Goal: Task Accomplishment & Management: Complete application form

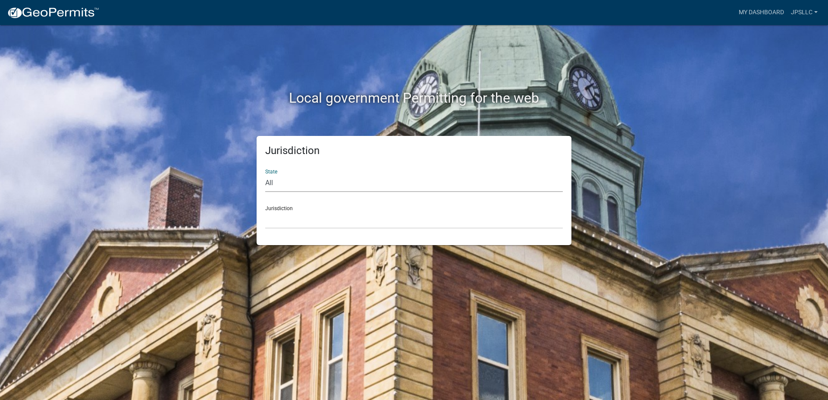
click at [265, 174] on select "All [US_STATE] [US_STATE] [US_STATE] [US_STATE] [US_STATE] [US_STATE] [US_STATE…" at bounding box center [414, 183] width 298 height 18
select select "[US_STATE]"
click option "[US_STATE]" at bounding box center [0, 0] width 0 height 0
click at [265, 211] on select "City of [GEOGRAPHIC_DATA], [US_STATE] City of [GEOGRAPHIC_DATA], [US_STATE] Cit…" at bounding box center [414, 220] width 298 height 18
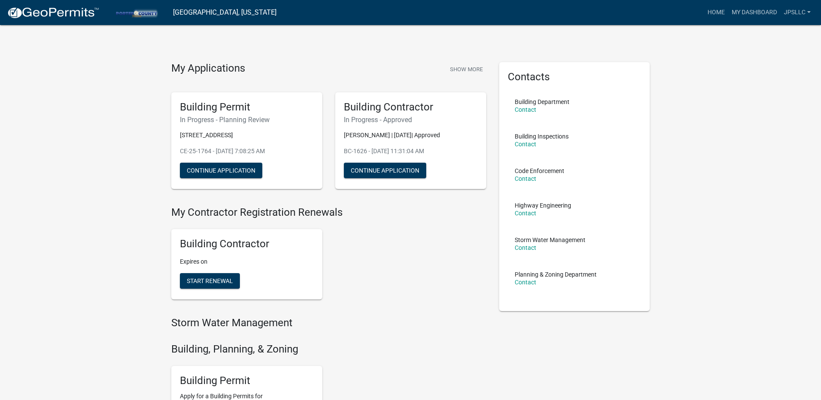
drag, startPoint x: 272, startPoint y: 137, endPoint x: 244, endPoint y: 137, distance: 28.0
click at [239, 169] on button "Continue Application" at bounding box center [221, 171] width 82 height 16
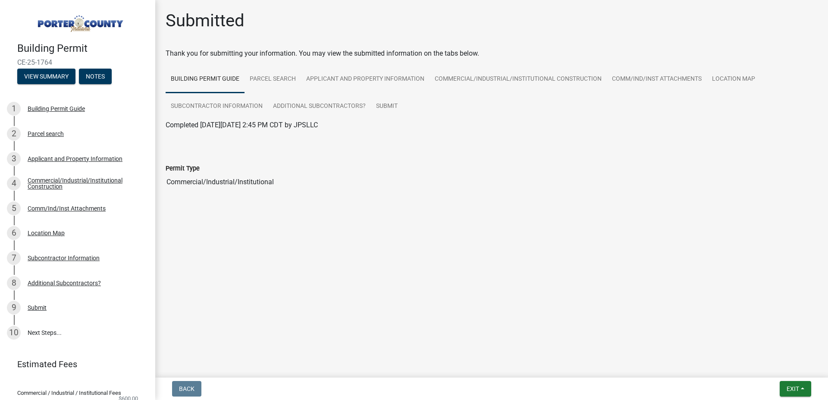
scroll to position [35, 0]
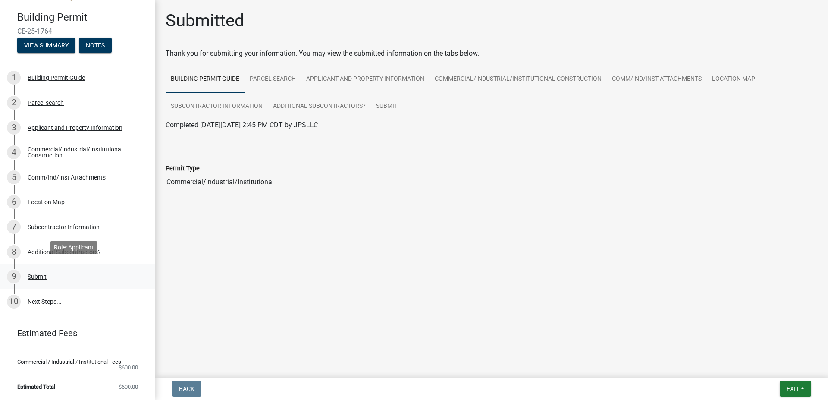
click at [32, 274] on div "Submit" at bounding box center [37, 277] width 19 height 6
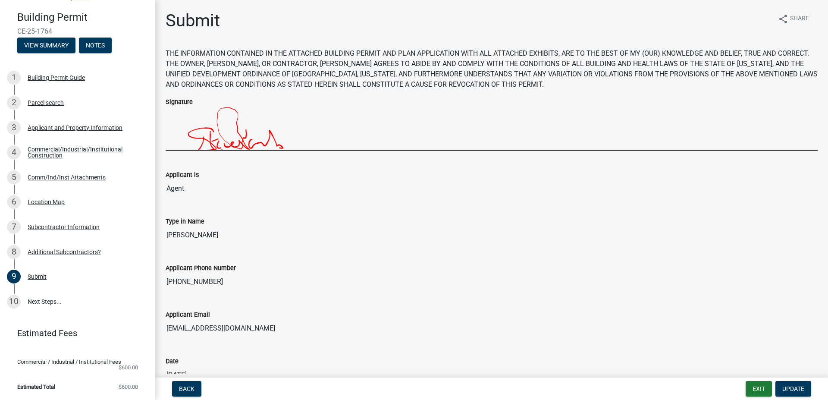
scroll to position [57, 0]
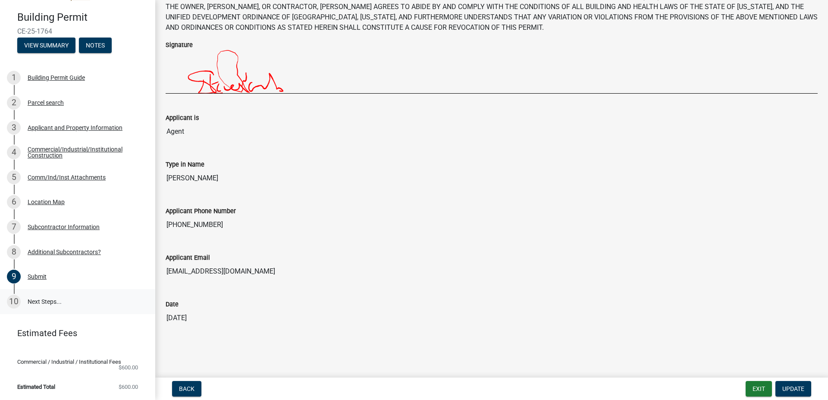
click at [43, 292] on link "10 Next Steps..." at bounding box center [77, 301] width 155 height 25
click at [42, 294] on link "10 Next Steps..." at bounding box center [77, 301] width 155 height 25
click at [41, 297] on link "10 Next Steps..." at bounding box center [77, 301] width 155 height 25
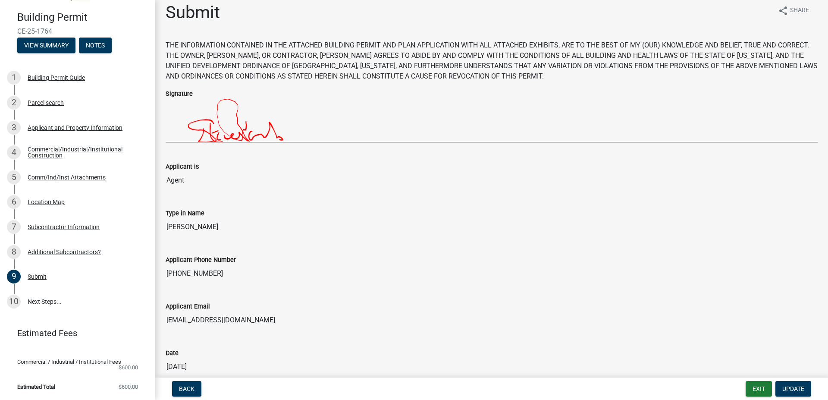
scroll to position [0, 0]
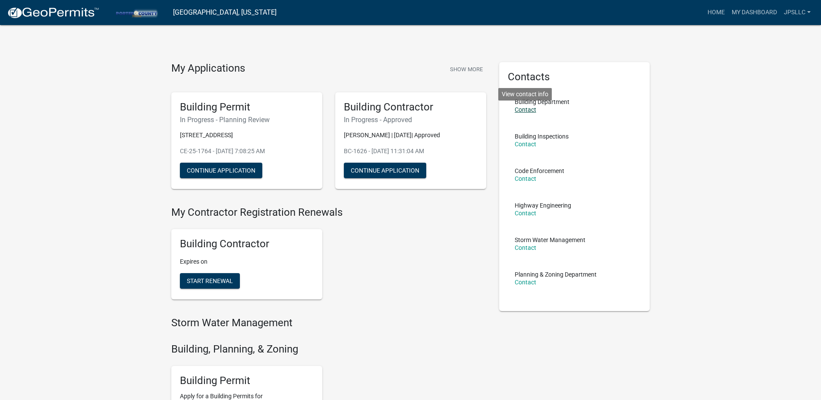
click at [524, 108] on link "Contact" at bounding box center [526, 109] width 22 height 7
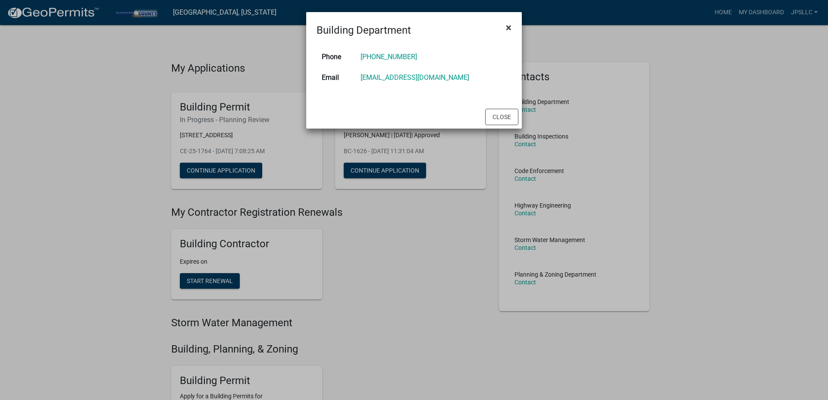
click at [508, 28] on span "×" at bounding box center [509, 28] width 6 height 12
